Goal: Task Accomplishment & Management: Manage account settings

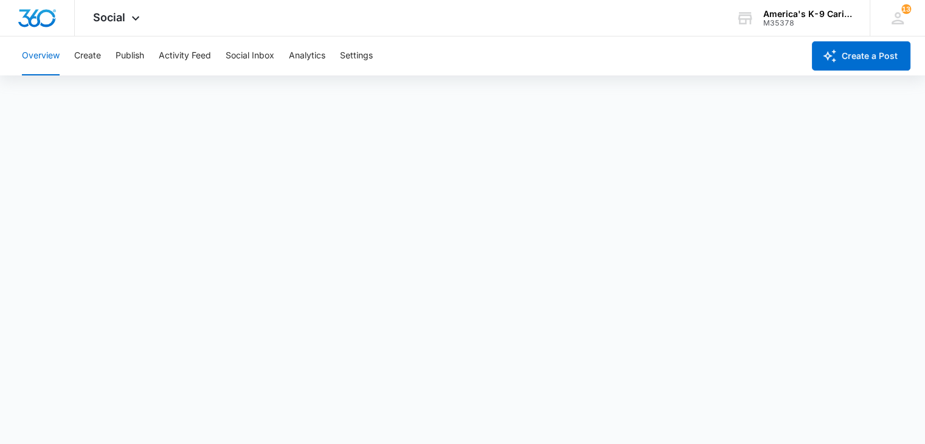
click at [134, 20] on icon at bounding box center [135, 18] width 15 height 15
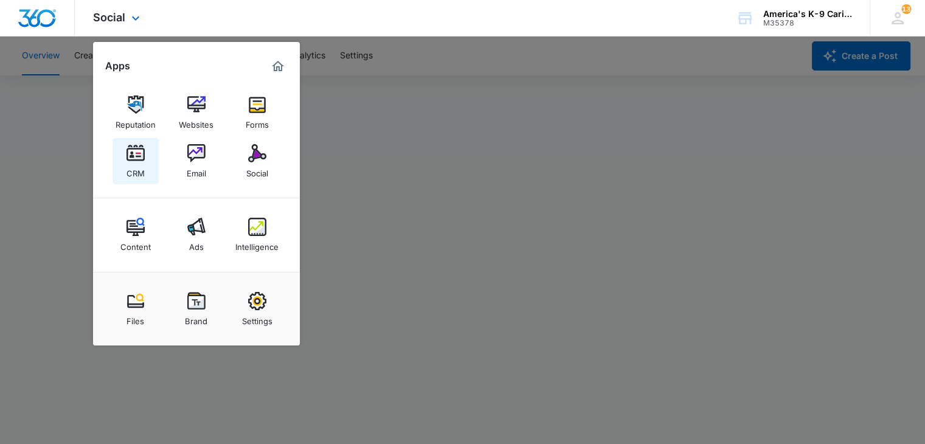
click at [135, 156] on img at bounding box center [136, 153] width 18 height 18
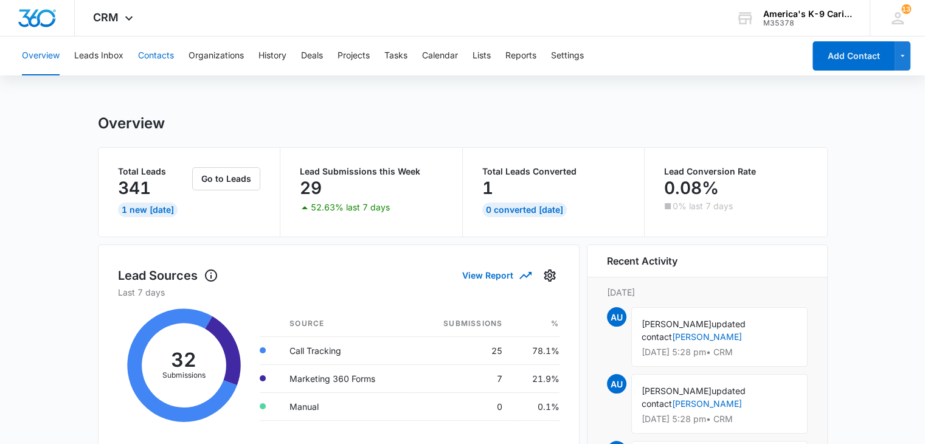
click at [158, 57] on button "Contacts" at bounding box center [156, 55] width 36 height 39
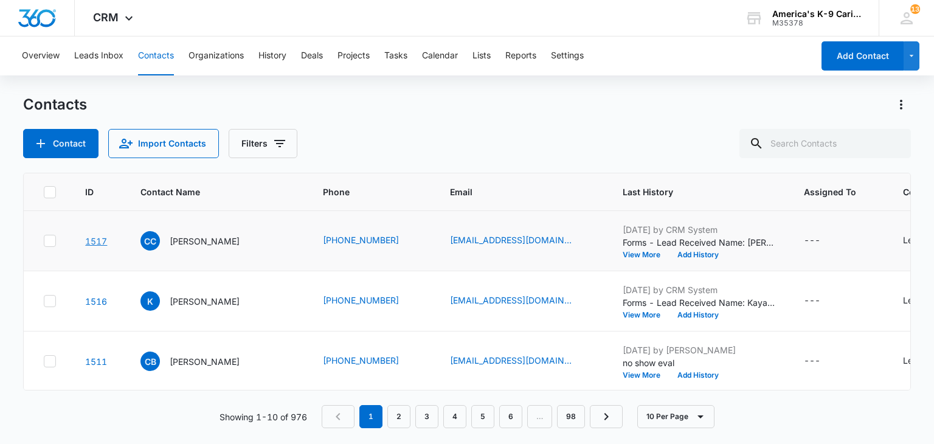
click at [96, 236] on link "1517" at bounding box center [96, 241] width 22 height 10
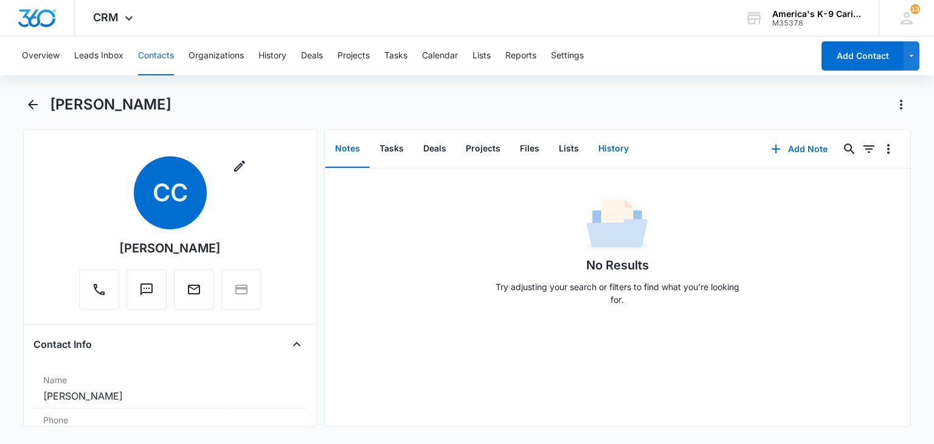
click at [603, 154] on button "History" at bounding box center [614, 149] width 50 height 38
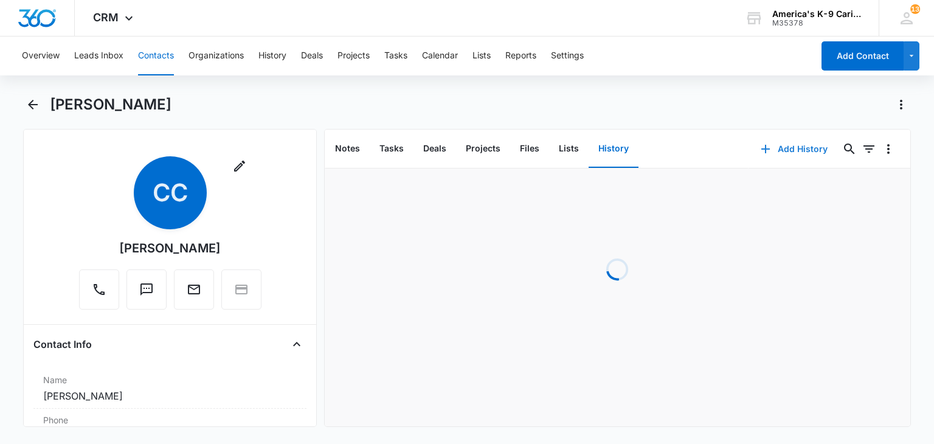
click at [772, 147] on button "Add History" at bounding box center [794, 148] width 91 height 29
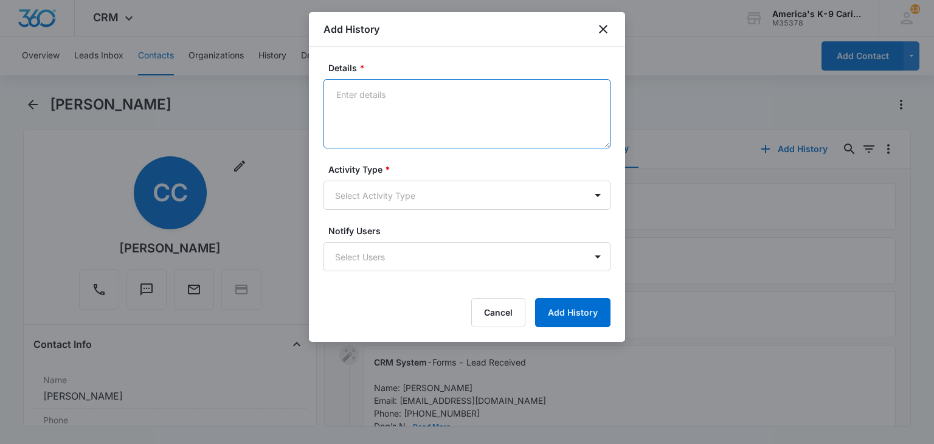
click at [466, 117] on textarea "Details *" at bounding box center [467, 113] width 287 height 69
type textarea "called and left vm, [PERSON_NAME] did eval with her in [DATE]"
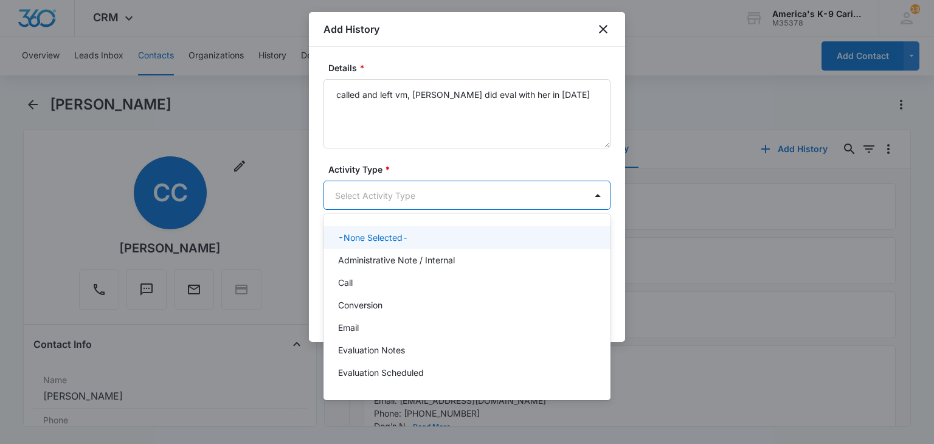
click at [489, 195] on body "CRM Apps Reputation Websites Forms CRM Email Social Content Ads Intelligence Fi…" at bounding box center [467, 222] width 934 height 444
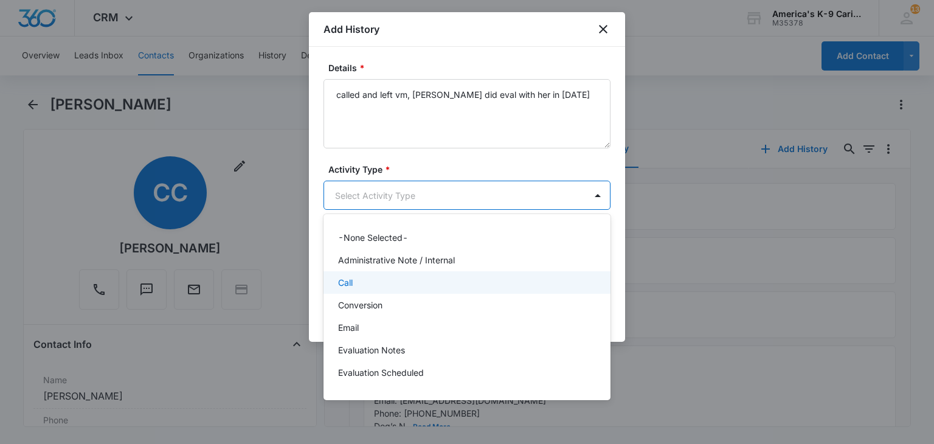
click at [479, 280] on div "Call" at bounding box center [465, 282] width 255 height 13
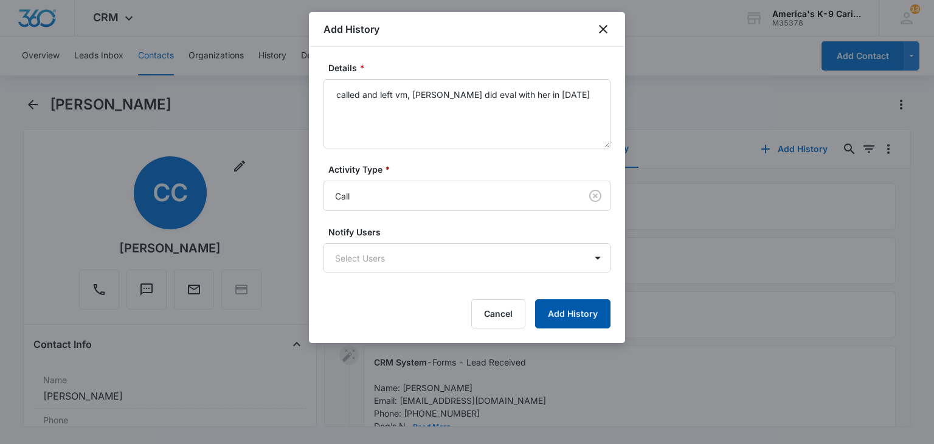
click at [563, 326] on button "Add History" at bounding box center [572, 313] width 75 height 29
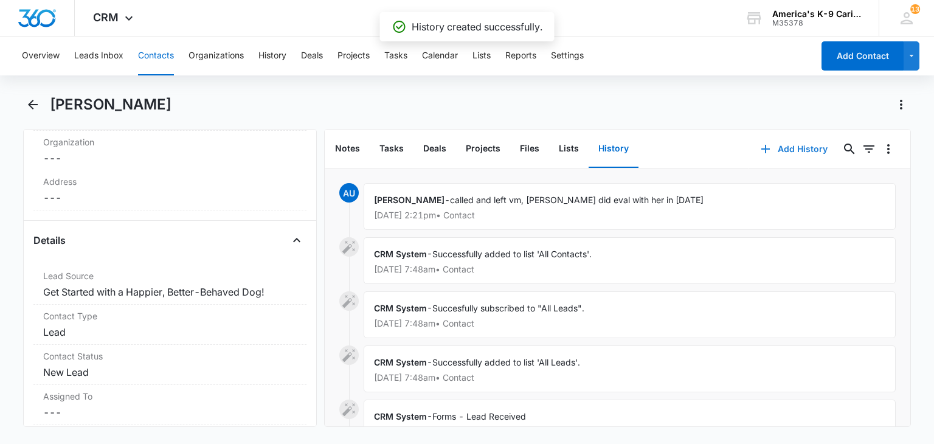
scroll to position [380, 0]
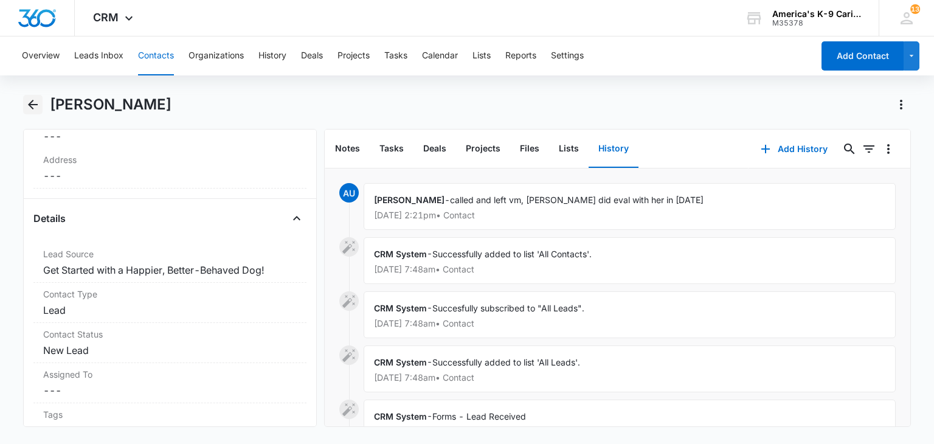
click at [33, 111] on icon "Back" at bounding box center [33, 104] width 15 height 15
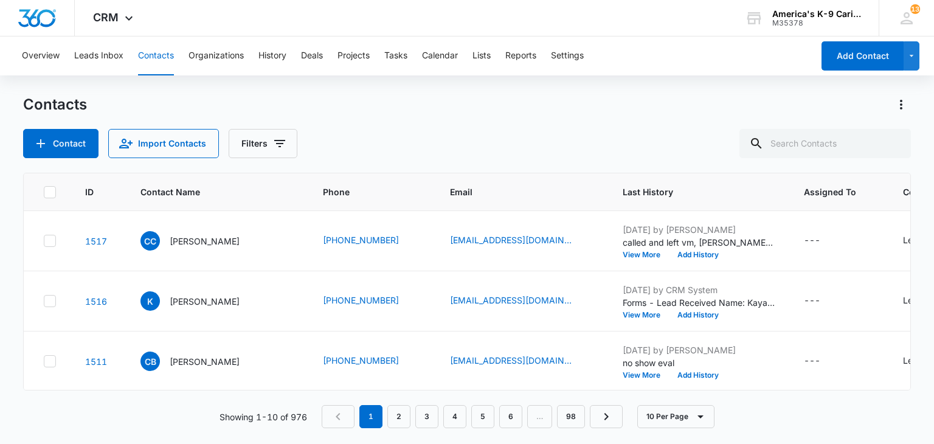
click at [100, 300] on link "1516" at bounding box center [96, 301] width 22 height 10
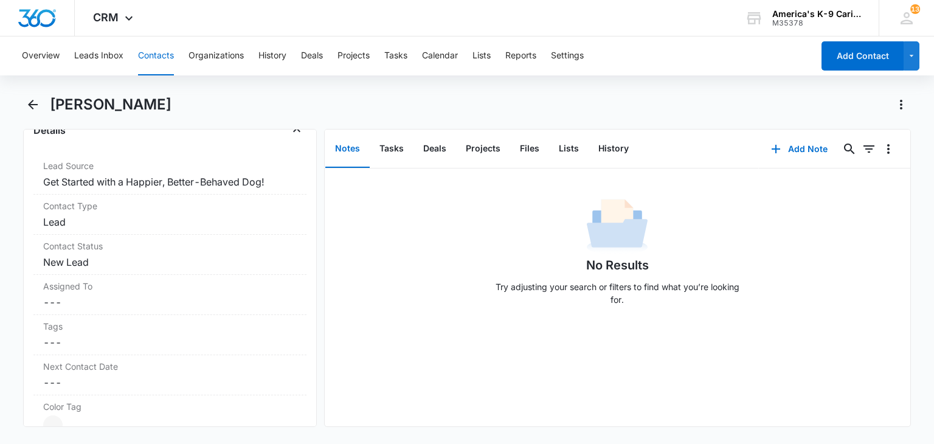
scroll to position [474, 0]
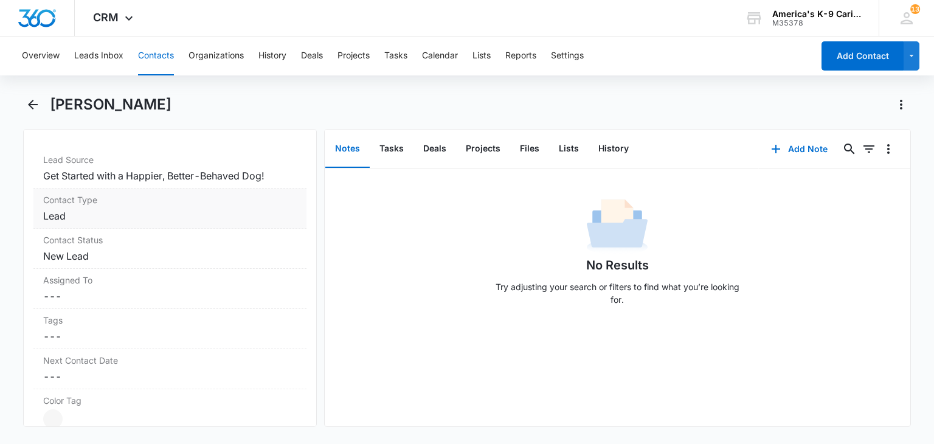
click at [259, 211] on dd "Cancel Save Changes Lead" at bounding box center [169, 216] width 253 height 15
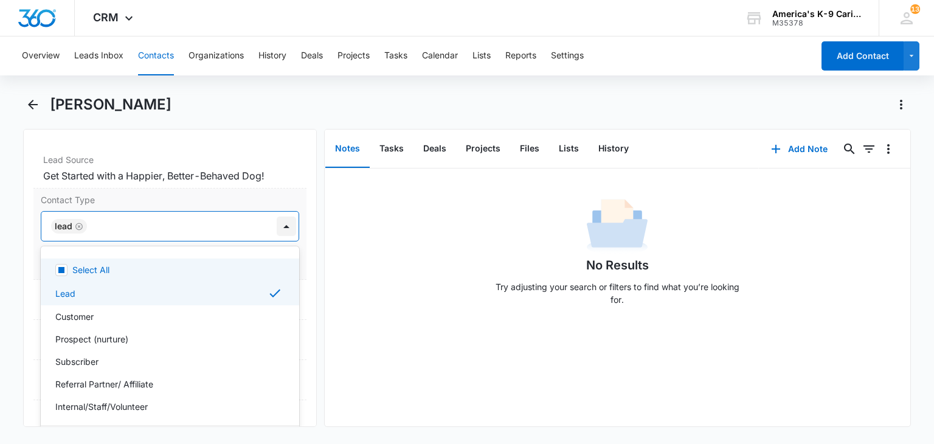
click at [277, 226] on div at bounding box center [286, 226] width 19 height 19
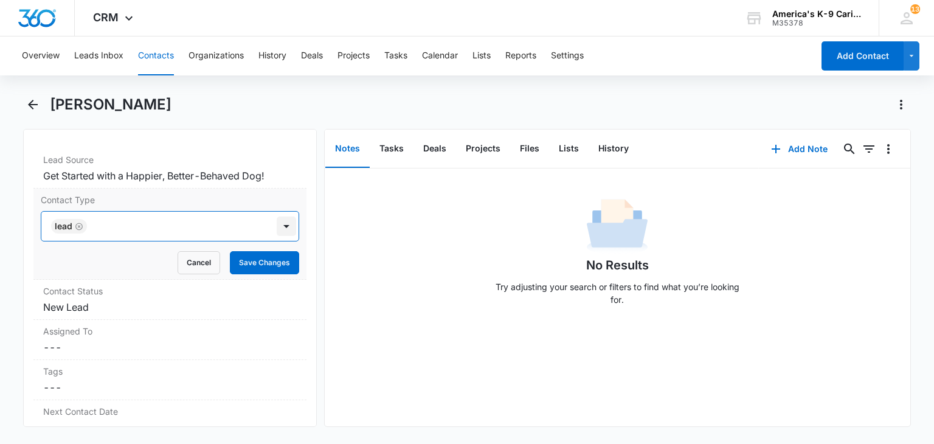
click at [277, 227] on div at bounding box center [286, 226] width 19 height 19
click at [254, 300] on dd "Cancel Save Changes New Lead" at bounding box center [169, 307] width 253 height 15
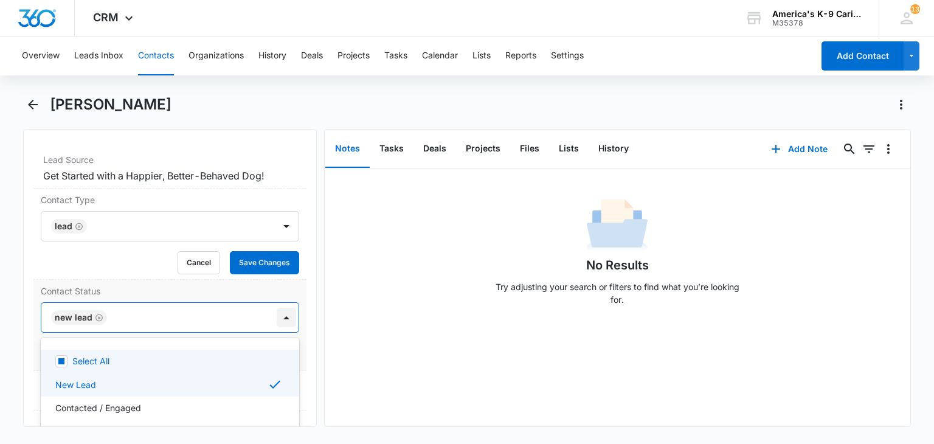
click at [277, 315] on div at bounding box center [286, 317] width 19 height 19
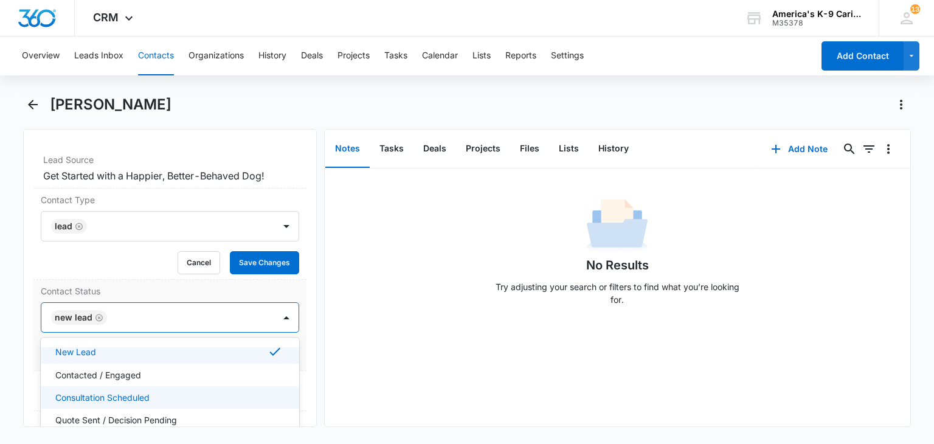
click at [235, 387] on div "Consultation Scheduled" at bounding box center [170, 397] width 258 height 23
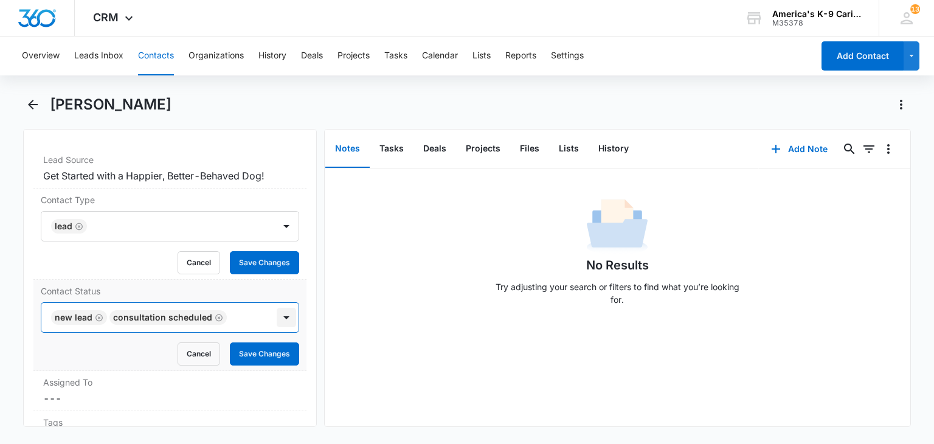
click at [278, 317] on div at bounding box center [286, 317] width 19 height 19
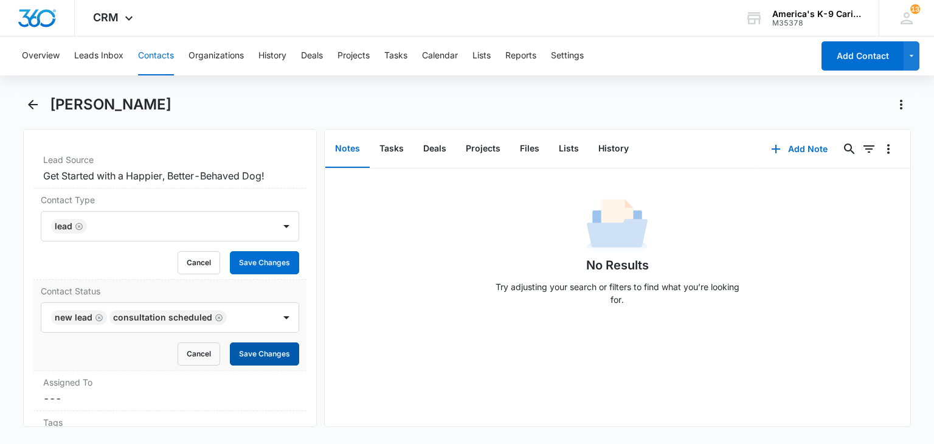
click at [273, 348] on button "Save Changes" at bounding box center [264, 353] width 69 height 23
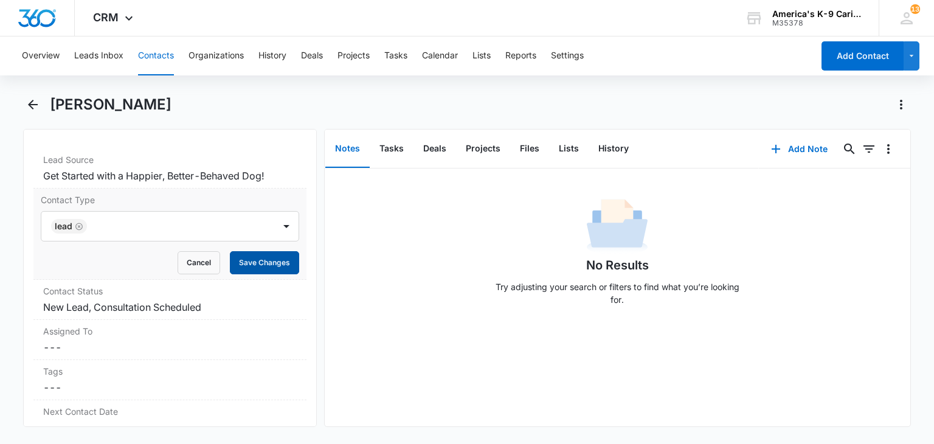
click at [271, 259] on button "Save Changes" at bounding box center [264, 262] width 69 height 23
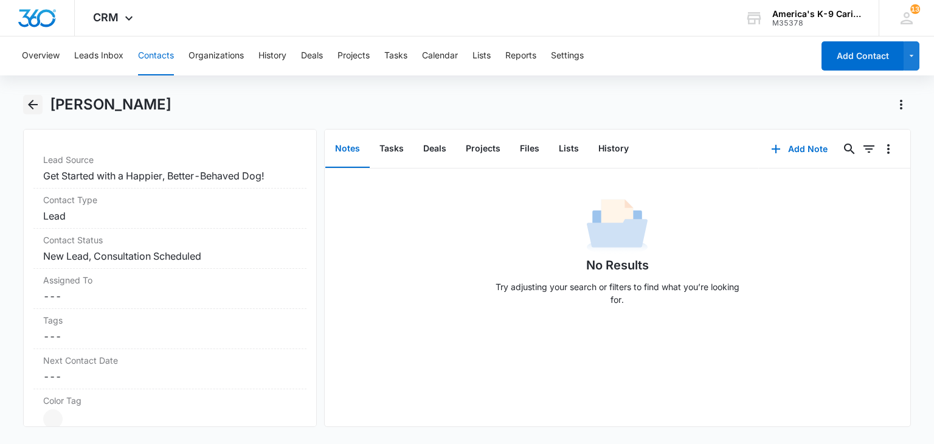
click at [39, 108] on icon "Back" at bounding box center [33, 104] width 15 height 15
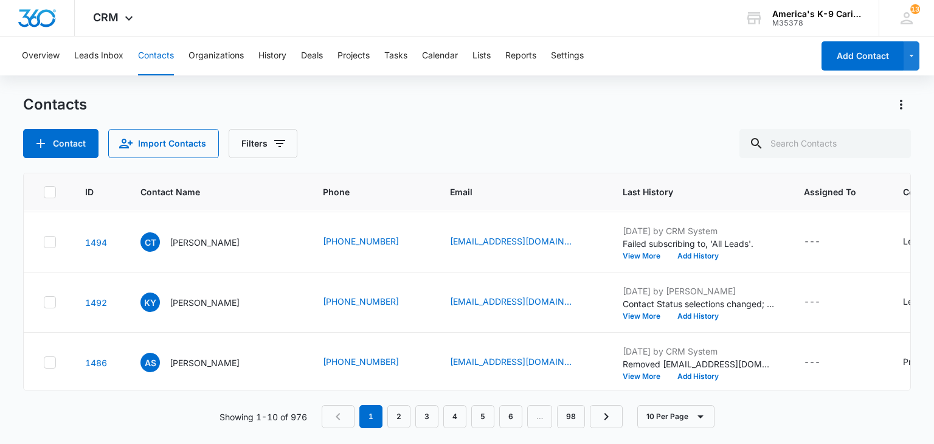
scroll to position [376, 0]
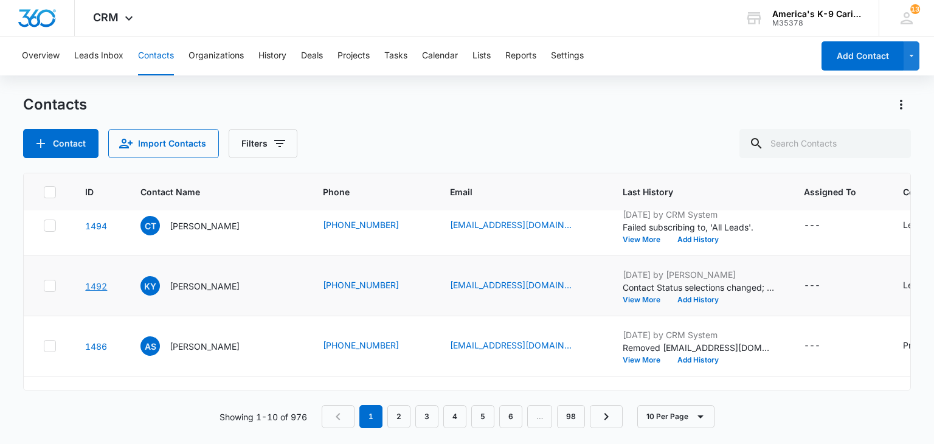
click at [102, 289] on link "1492" at bounding box center [96, 286] width 22 height 10
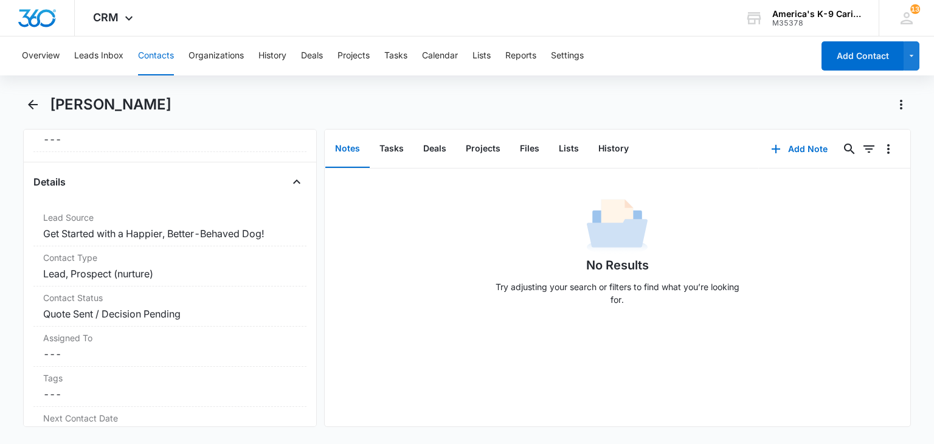
scroll to position [423, 0]
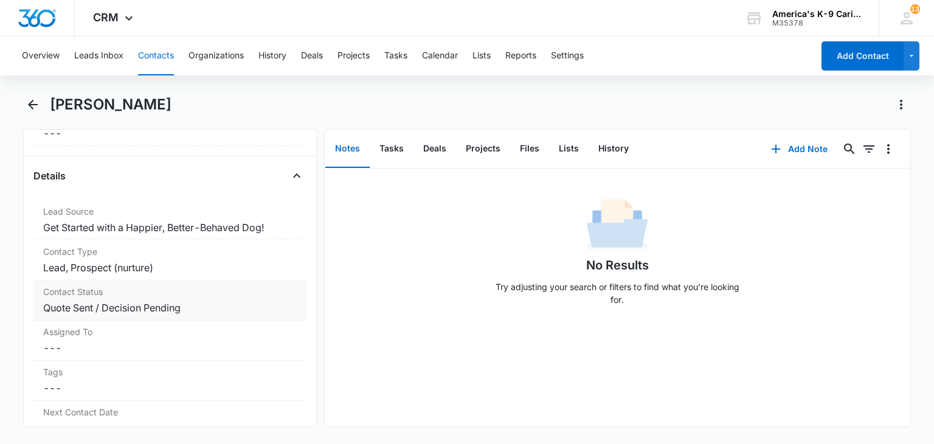
click at [248, 307] on dd "Cancel Save Changes Quote Sent / Decision Pending" at bounding box center [169, 307] width 253 height 15
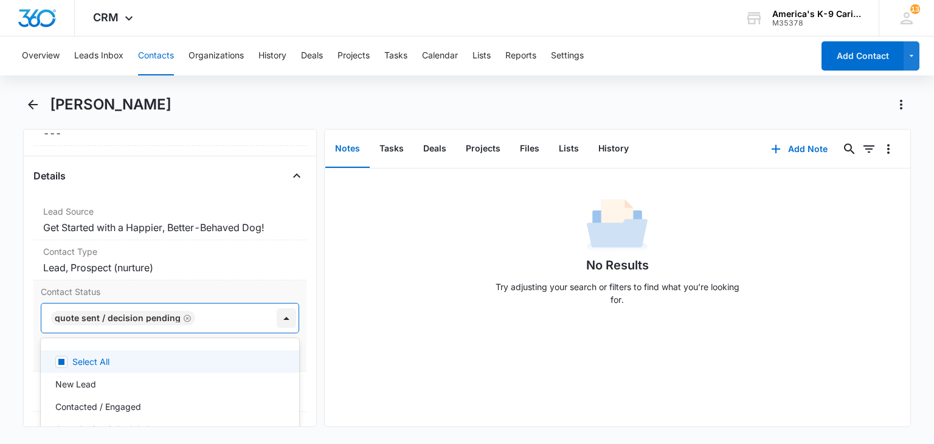
click at [277, 314] on div at bounding box center [286, 317] width 19 height 19
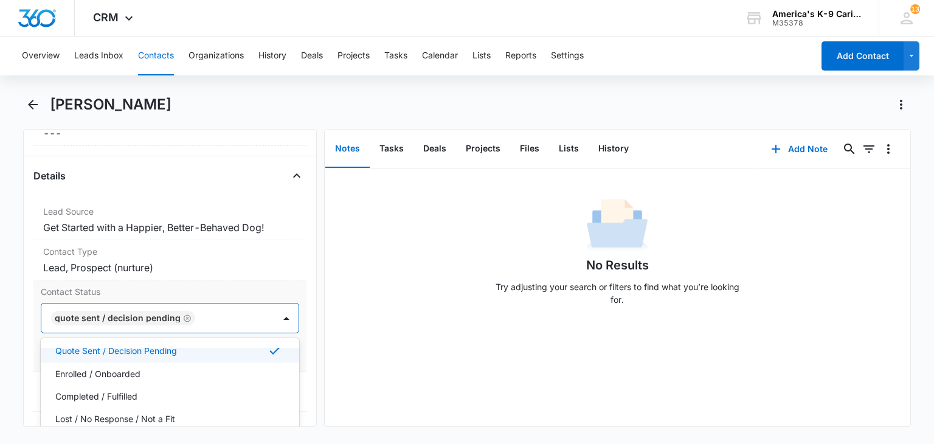
scroll to position [104, 0]
click at [218, 366] on div "Enrolled / Onboarded" at bounding box center [168, 372] width 226 height 13
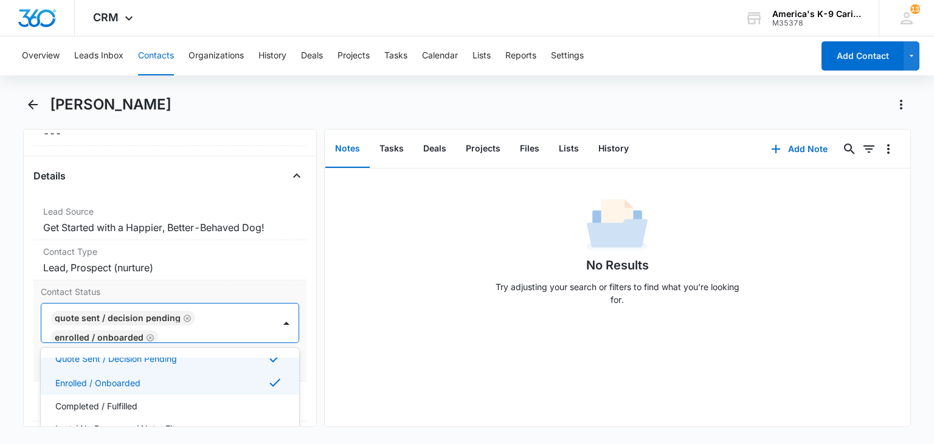
click at [210, 358] on div "Quote Sent / Decision Pending" at bounding box center [168, 358] width 226 height 15
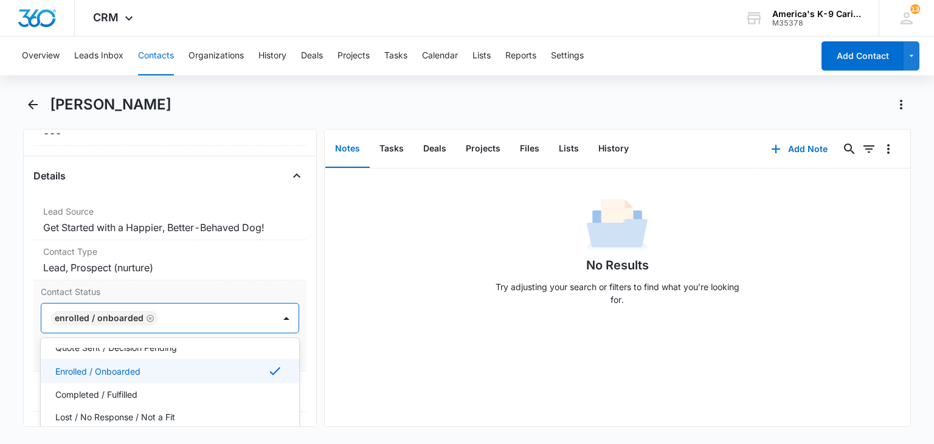
scroll to position [103, 0]
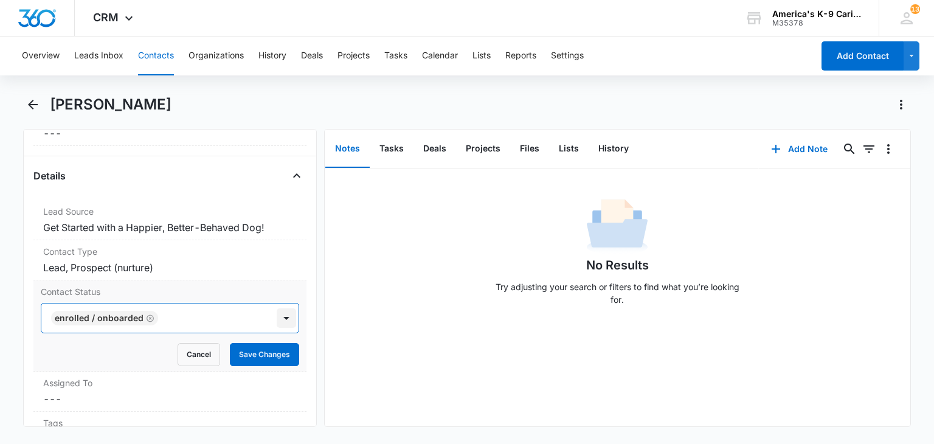
click at [279, 317] on div at bounding box center [286, 317] width 19 height 19
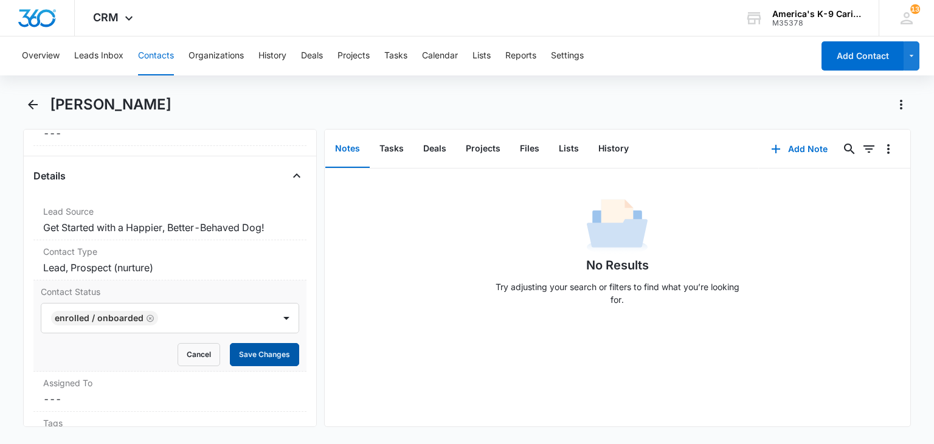
click at [263, 348] on button "Save Changes" at bounding box center [264, 354] width 69 height 23
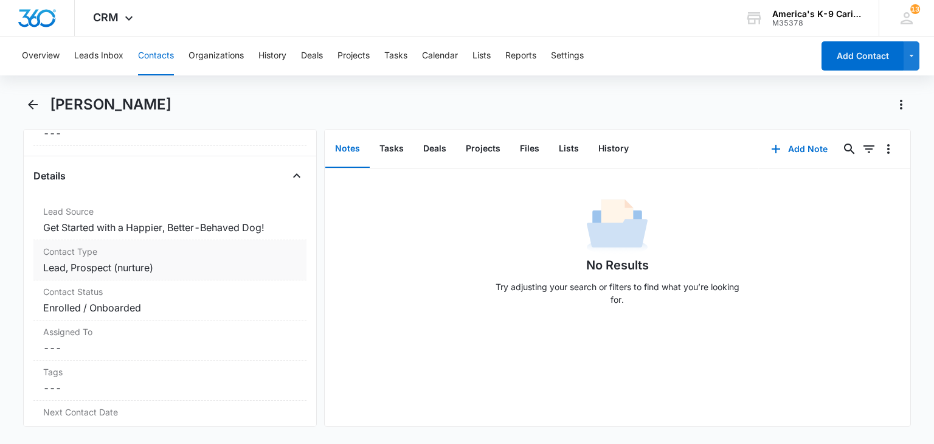
click at [278, 261] on dd "Cancel Save Changes Lead, Prospect (nurture)" at bounding box center [169, 267] width 253 height 15
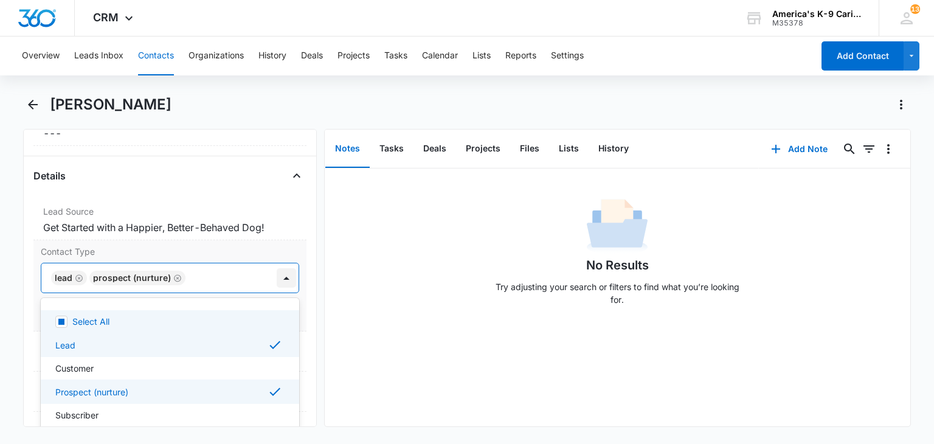
click at [277, 280] on div at bounding box center [286, 277] width 19 height 19
click at [248, 333] on div "Lead" at bounding box center [170, 345] width 258 height 24
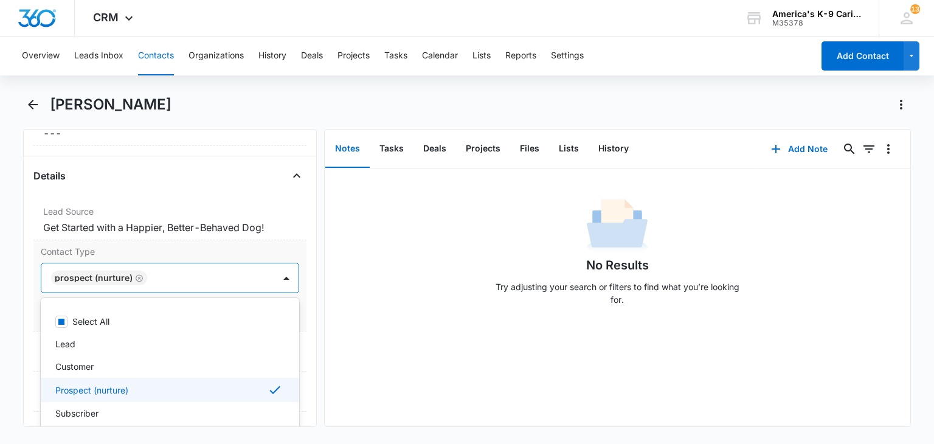
click at [235, 380] on div "Prospect (nurture)" at bounding box center [170, 390] width 258 height 24
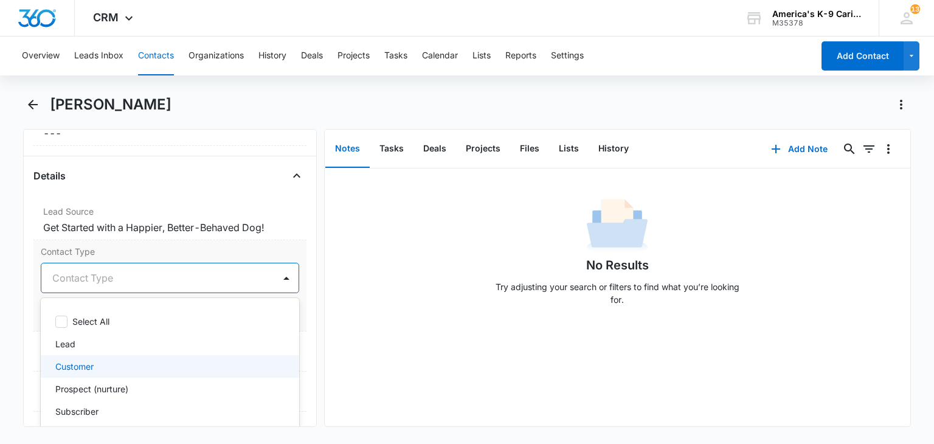
click at [233, 369] on div "Customer" at bounding box center [168, 366] width 226 height 13
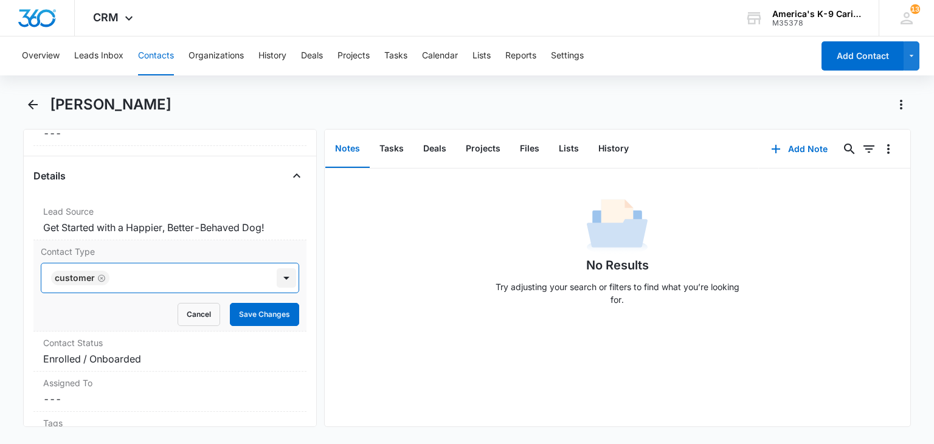
click at [277, 268] on div at bounding box center [286, 277] width 19 height 19
click at [265, 305] on button "Save Changes" at bounding box center [264, 314] width 69 height 23
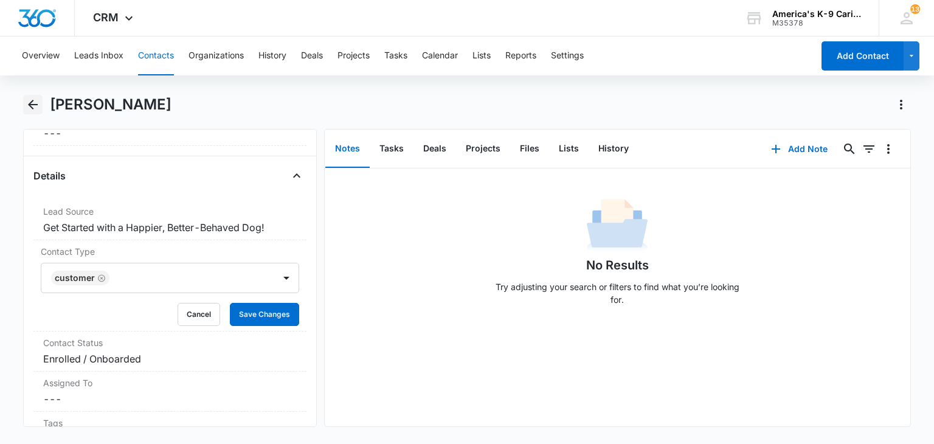
click at [41, 110] on button "Back" at bounding box center [32, 104] width 19 height 19
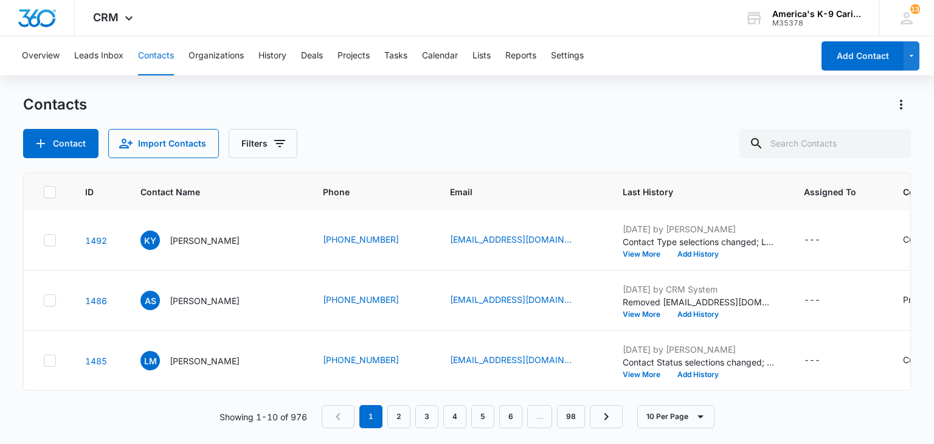
scroll to position [431, 0]
click at [96, 355] on link "1485" at bounding box center [96, 360] width 22 height 10
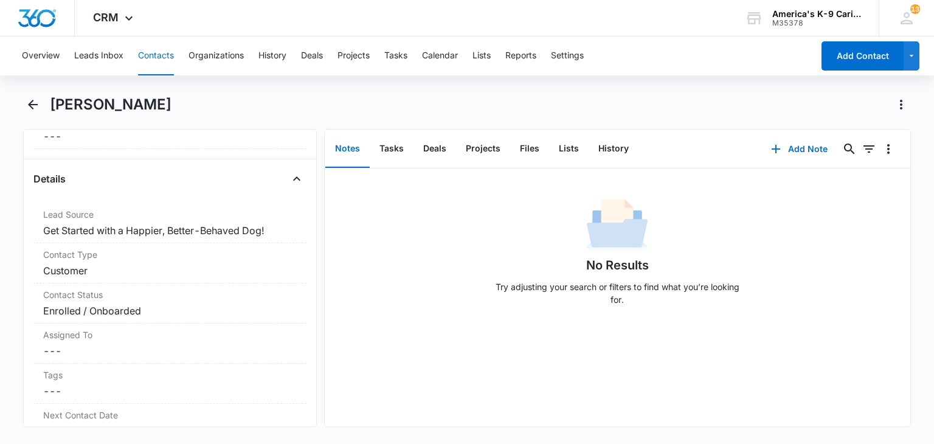
scroll to position [441, 0]
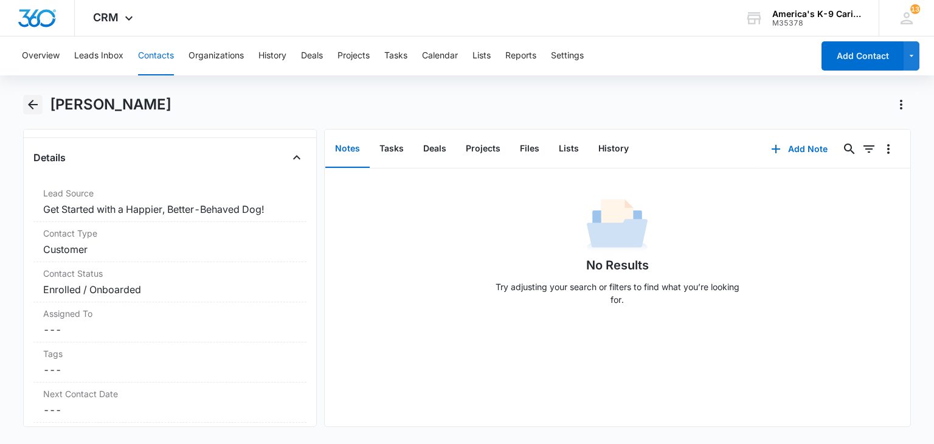
click at [33, 104] on icon "Back" at bounding box center [33, 105] width 10 height 10
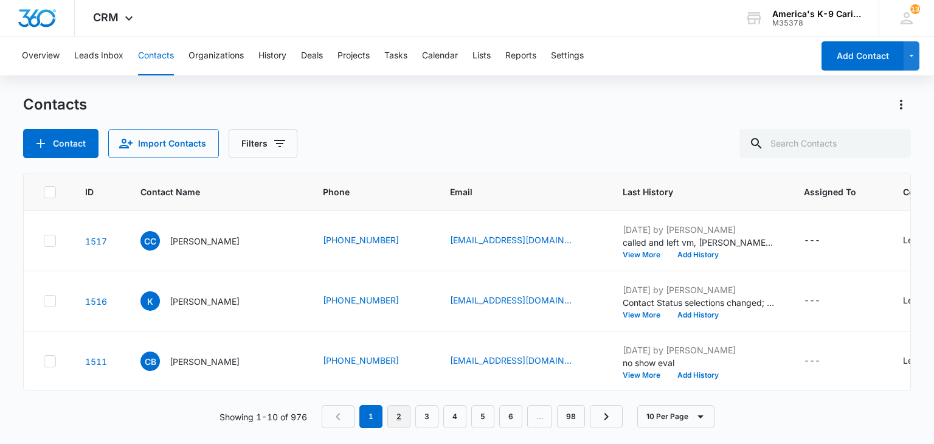
click at [397, 419] on link "2" at bounding box center [398, 416] width 23 height 23
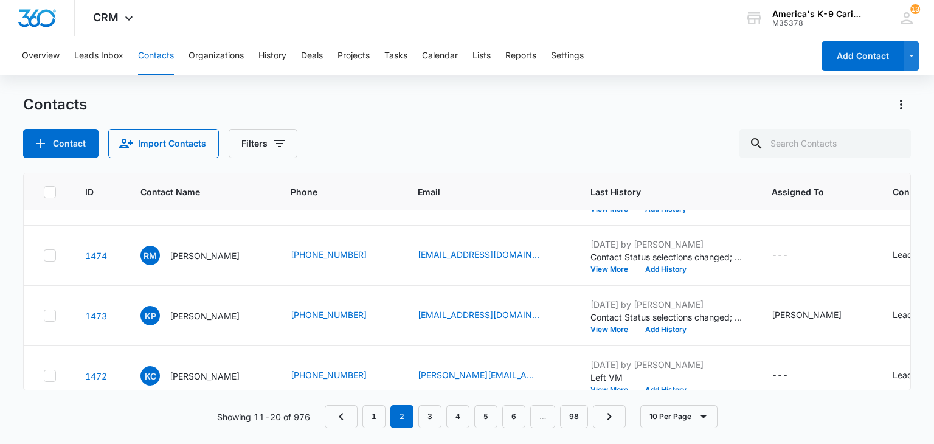
scroll to position [431, 0]
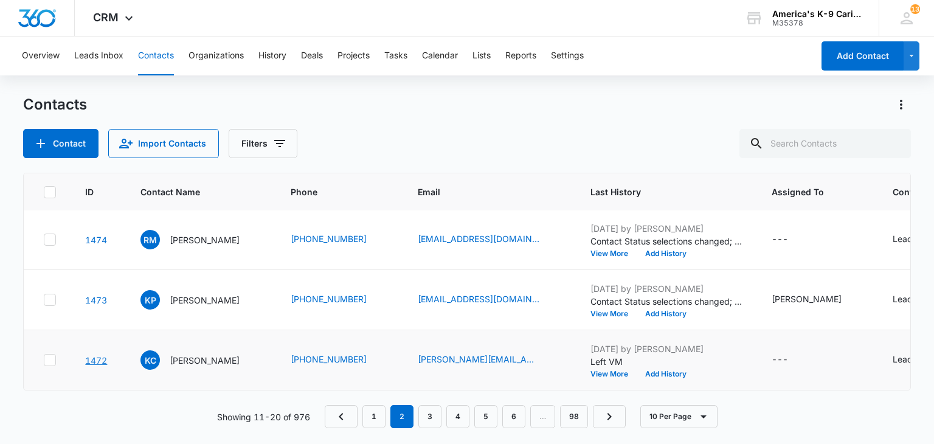
click at [94, 355] on link "1472" at bounding box center [96, 360] width 22 height 10
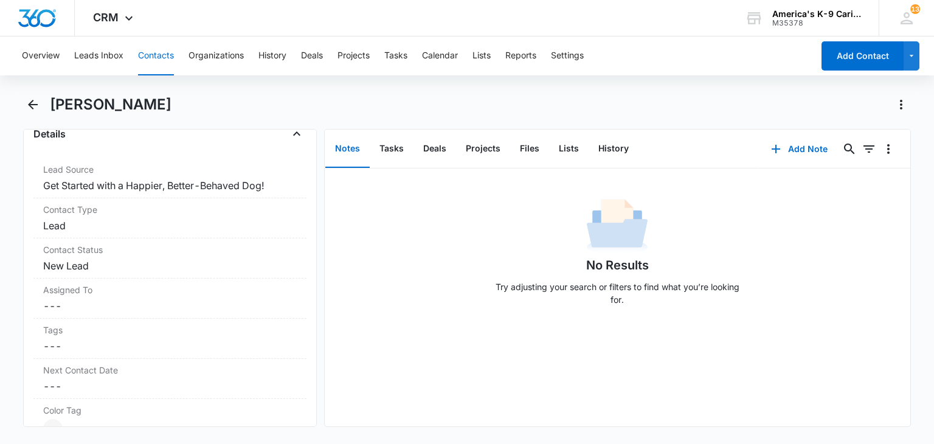
scroll to position [468, 0]
click at [235, 215] on dd "Cancel Save Changes Lead" at bounding box center [169, 222] width 253 height 15
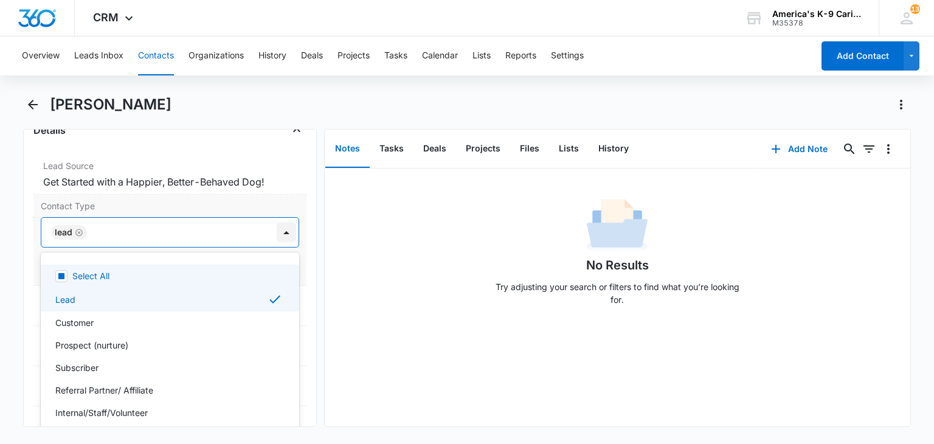
click at [277, 230] on div at bounding box center [286, 232] width 19 height 19
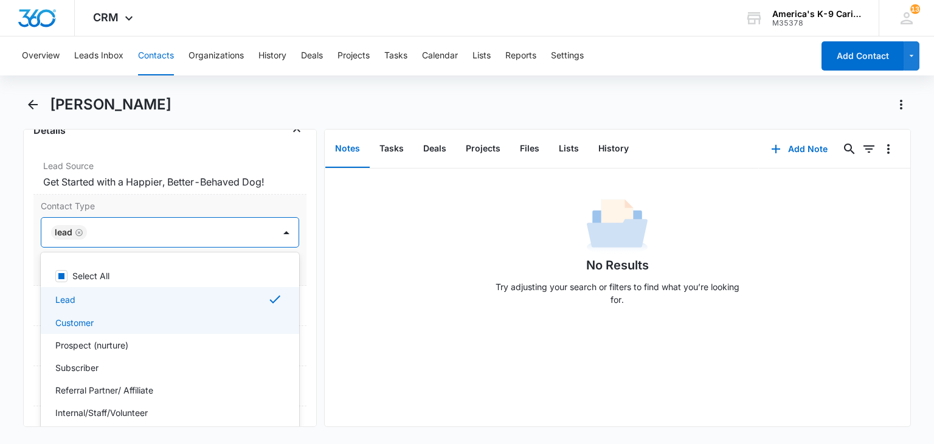
click at [218, 325] on div "Customer" at bounding box center [168, 322] width 226 height 13
click at [221, 305] on div "Lead" at bounding box center [170, 299] width 258 height 24
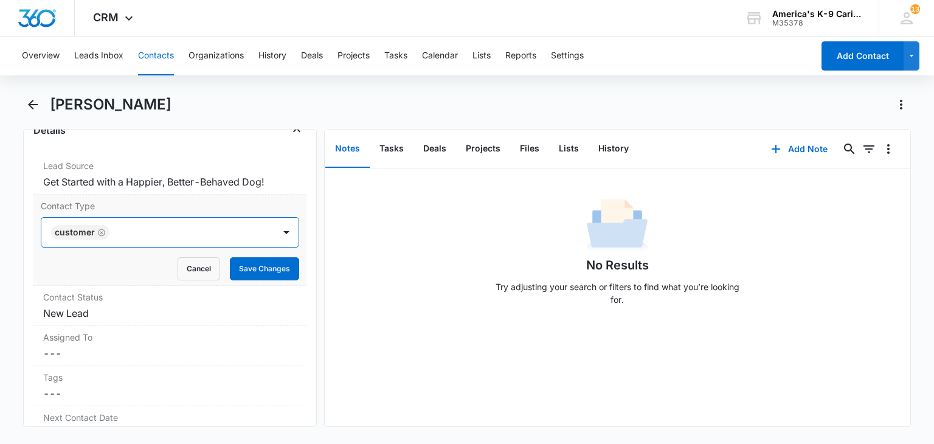
click at [277, 242] on div at bounding box center [286, 232] width 24 height 29
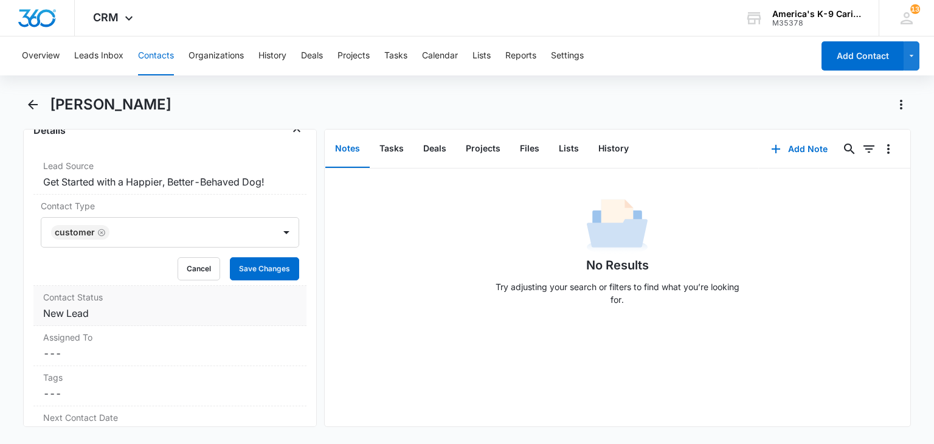
click at [254, 309] on dd "Cancel Save Changes New Lead" at bounding box center [169, 313] width 253 height 15
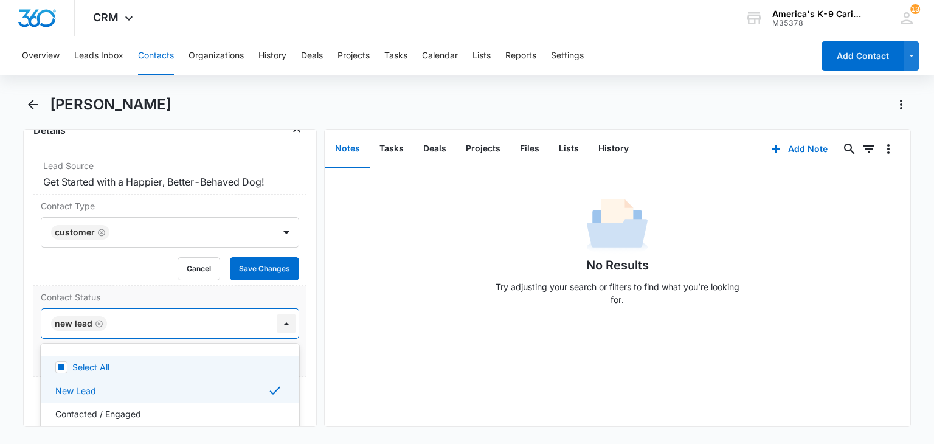
click at [277, 323] on div at bounding box center [286, 323] width 19 height 19
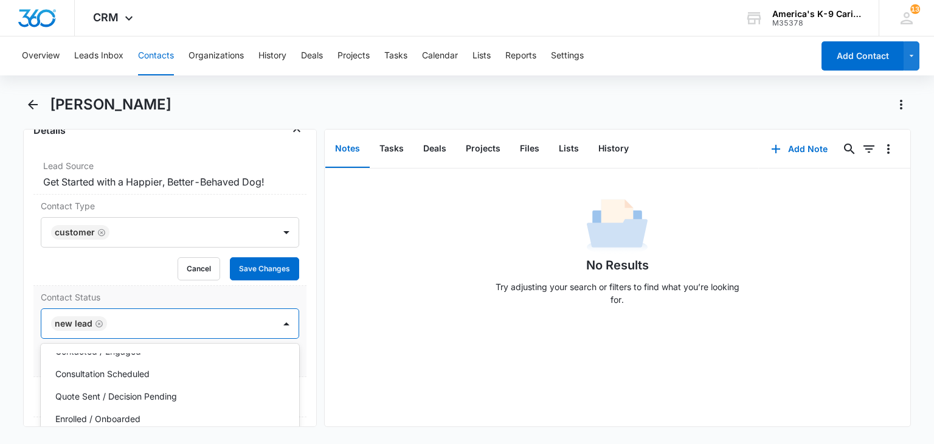
scroll to position [80, 0]
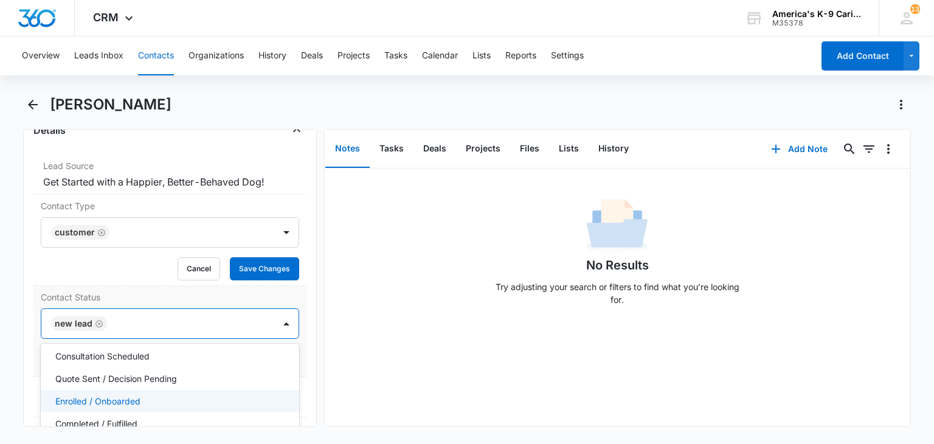
click at [254, 395] on div "Enrolled / Onboarded" at bounding box center [168, 401] width 226 height 13
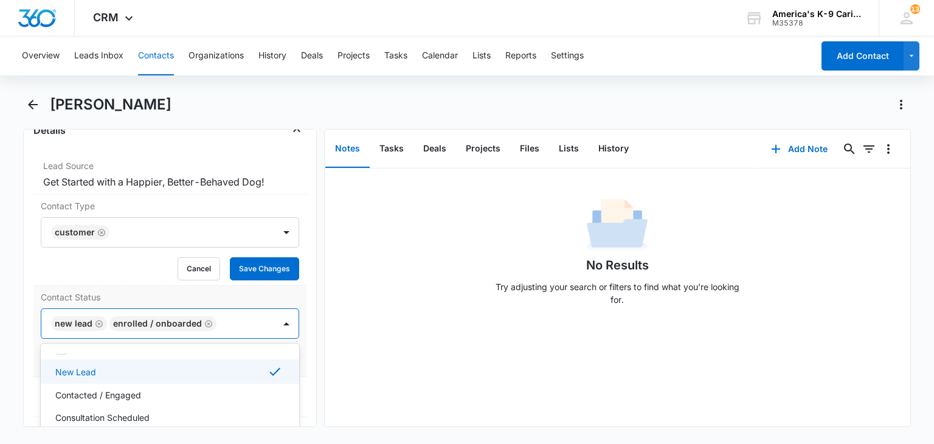
scroll to position [0, 0]
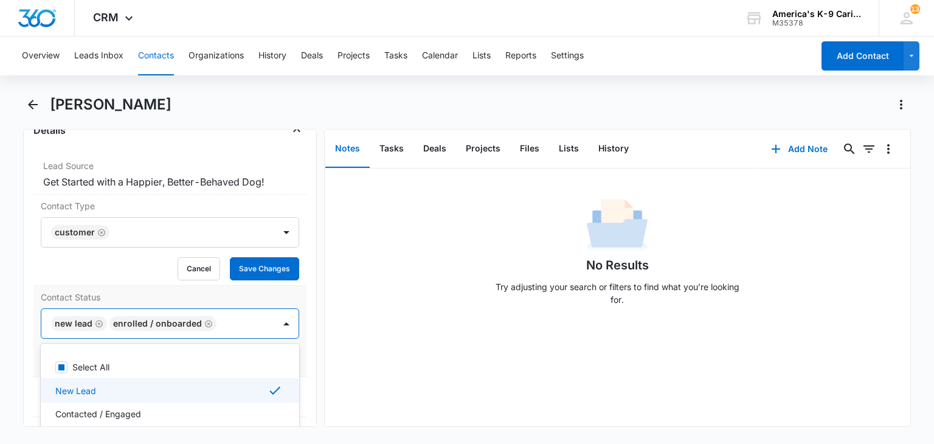
click at [269, 389] on icon at bounding box center [274, 391] width 11 height 8
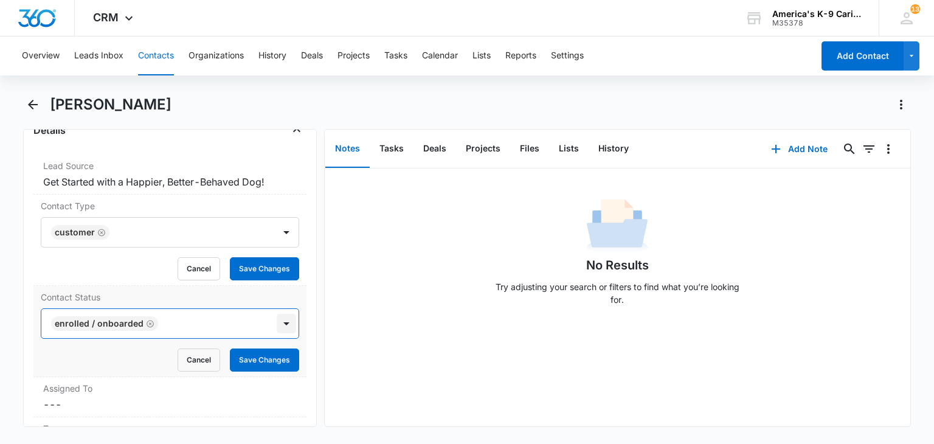
click at [282, 319] on div at bounding box center [286, 323] width 19 height 19
click at [271, 363] on button "Save Changes" at bounding box center [264, 359] width 69 height 23
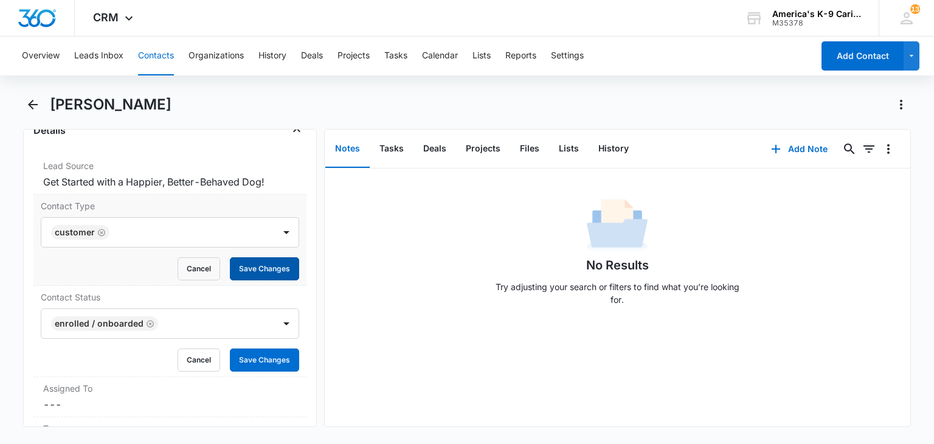
click at [263, 271] on button "Save Changes" at bounding box center [264, 268] width 69 height 23
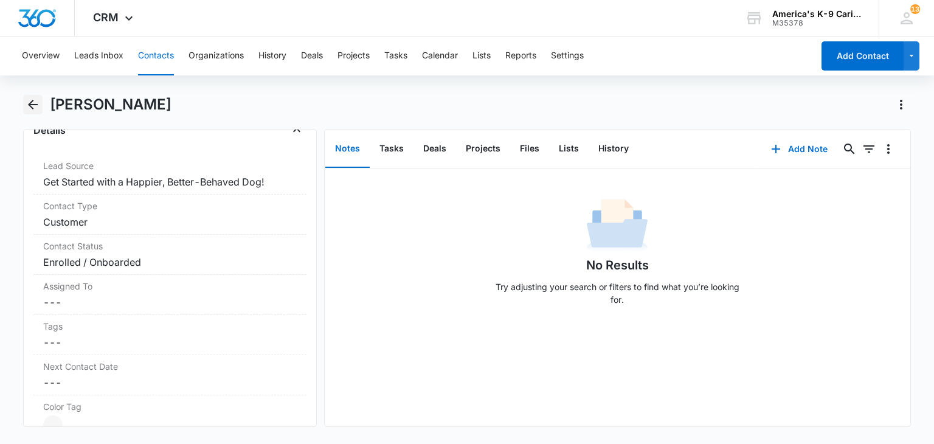
click at [39, 109] on icon "Back" at bounding box center [33, 104] width 15 height 15
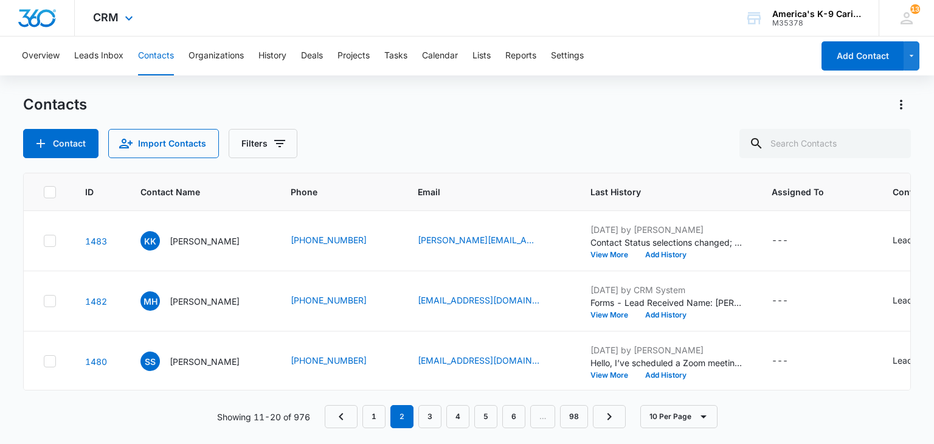
scroll to position [431, 0]
